Goal: Navigation & Orientation: Find specific page/section

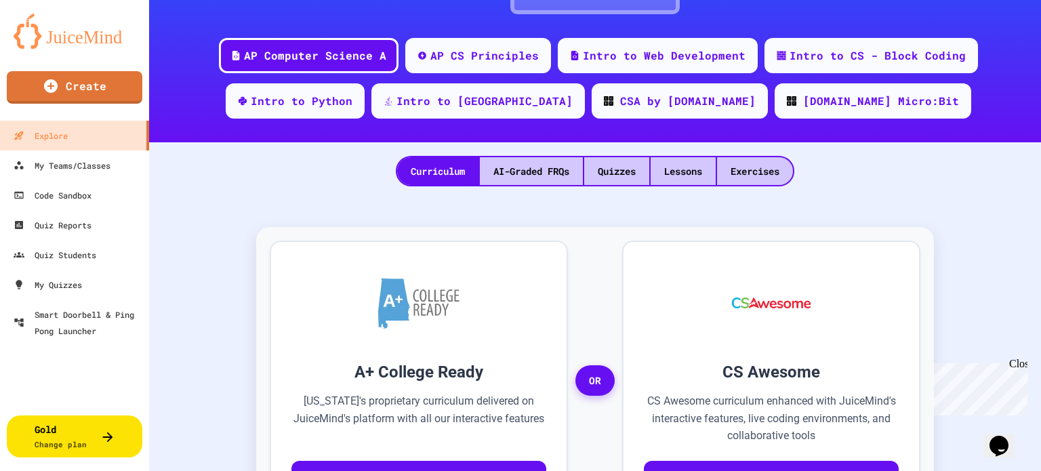
scroll to position [168, 0]
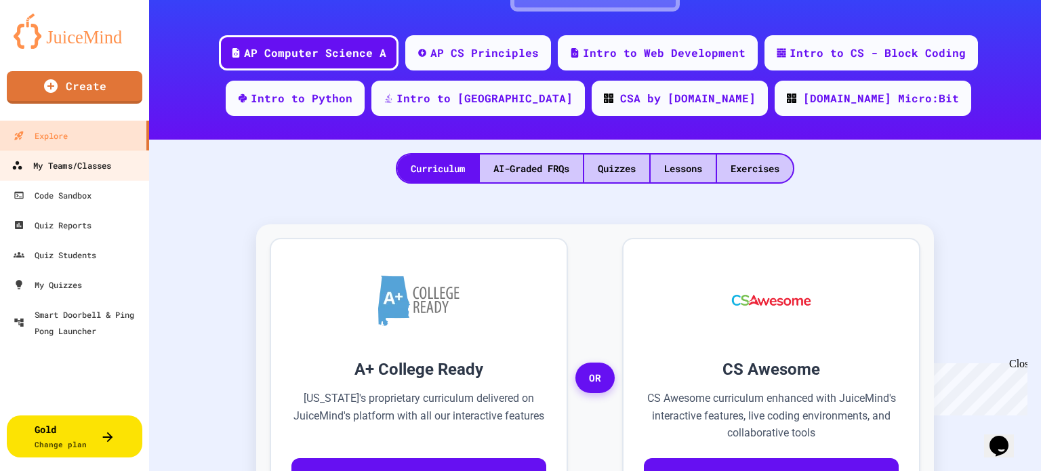
click at [70, 168] on div "My Teams/Classes" at bounding box center [62, 165] width 100 height 17
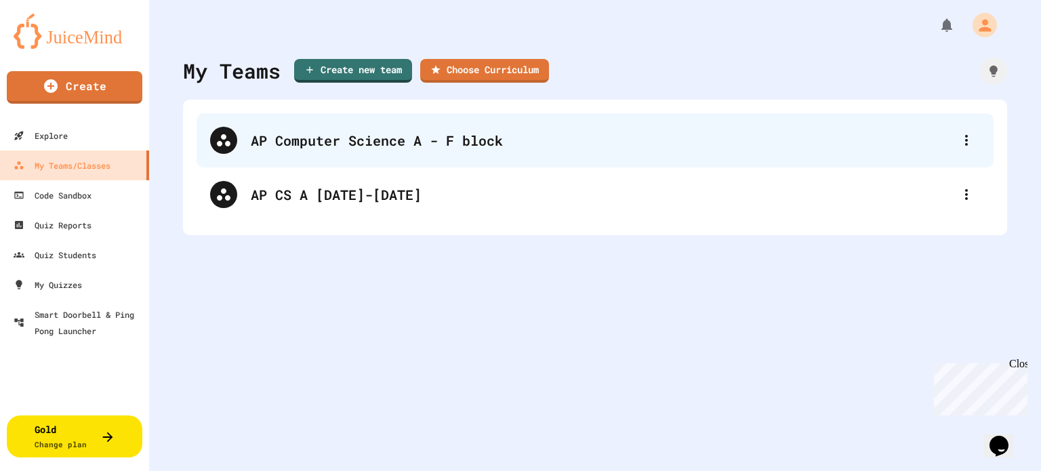
click at [298, 146] on div "AP Computer Science A - F block" at bounding box center [602, 140] width 702 height 20
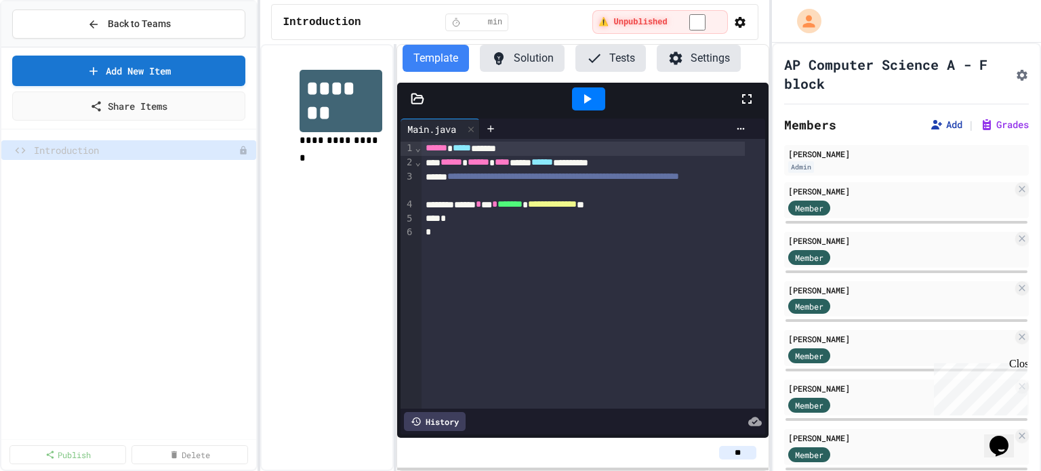
click at [930, 121] on button "Add" at bounding box center [946, 125] width 33 height 14
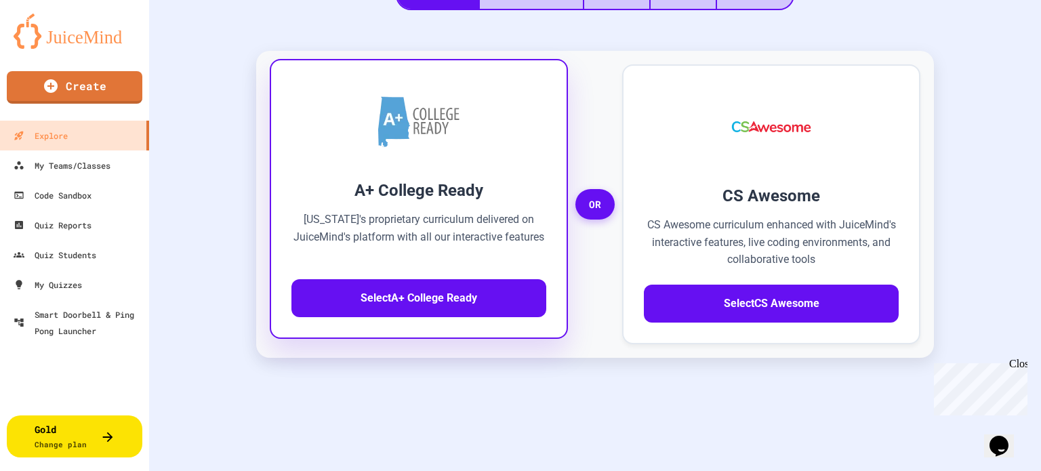
scroll to position [343, 0]
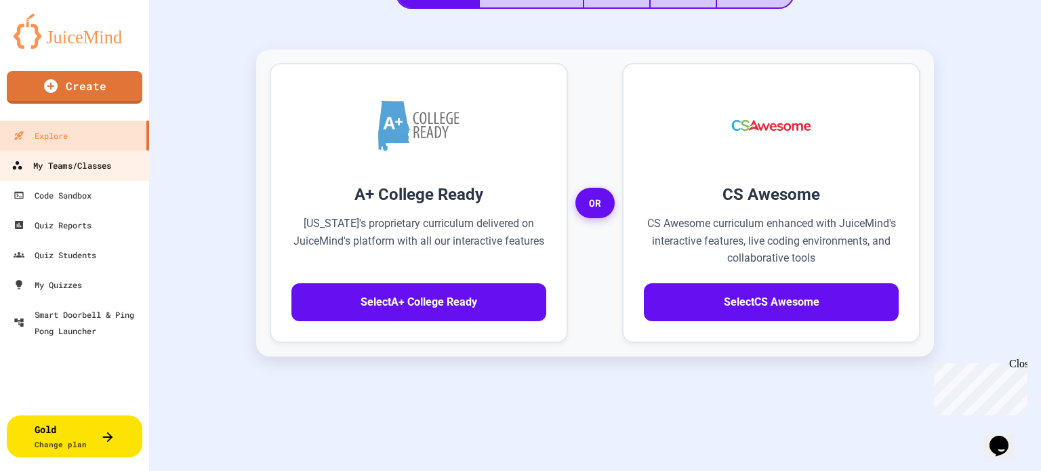
click at [68, 164] on div "My Teams/Classes" at bounding box center [62, 165] width 100 height 17
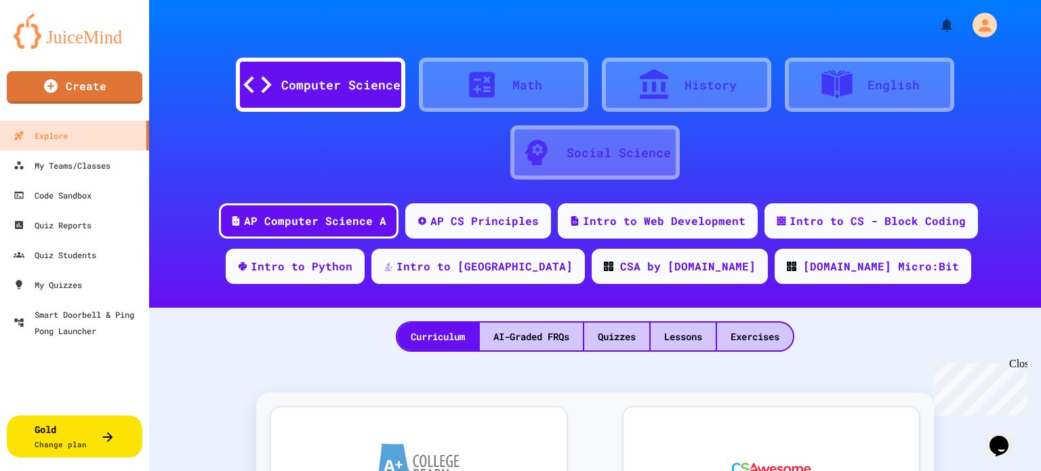
click at [253, 339] on div "Curriculum AI-Graded FRQs Quizzes Lessons Exercises" at bounding box center [595, 330] width 892 height 44
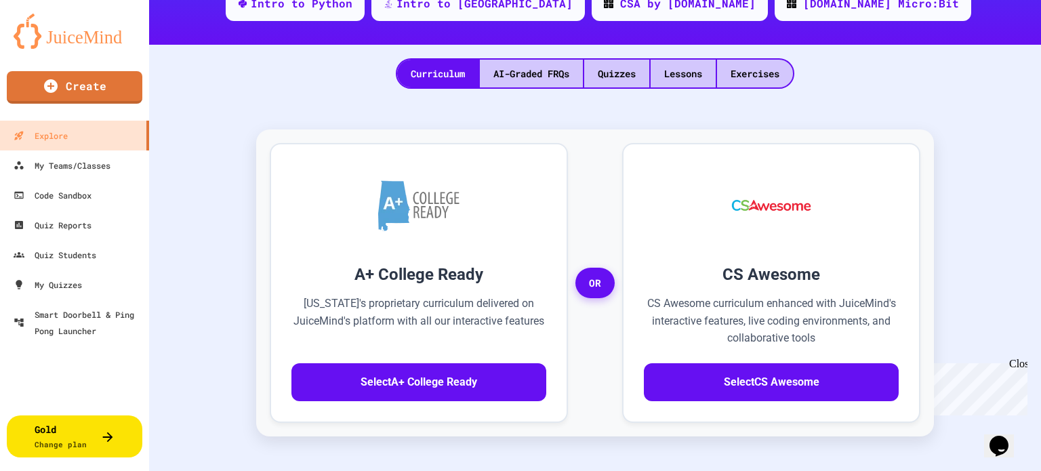
scroll to position [264, 0]
